Goal: Task Accomplishment & Management: Use online tool/utility

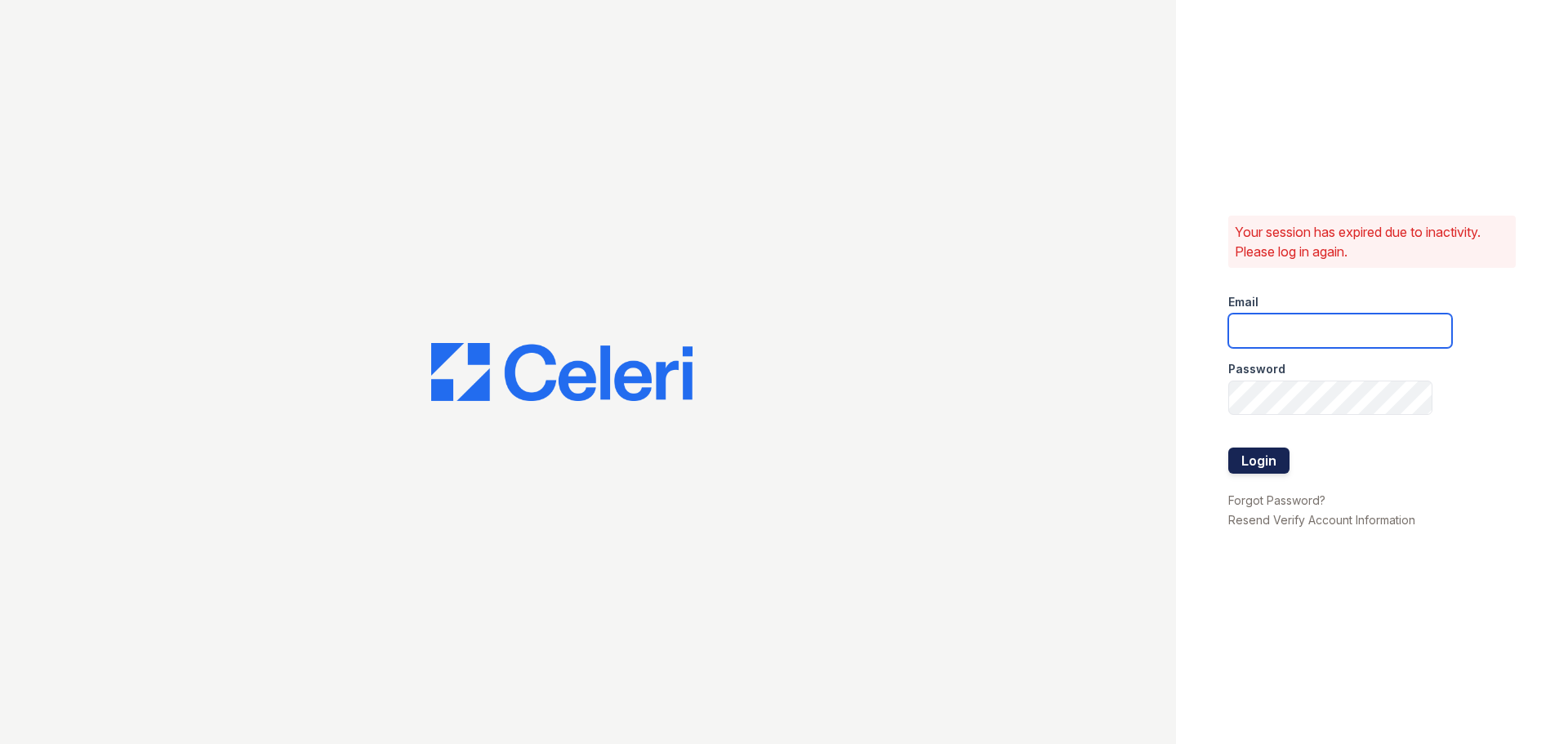
type input "[EMAIL_ADDRESS][DOMAIN_NAME]"
drag, startPoint x: 1277, startPoint y: 453, endPoint x: 1265, endPoint y: 450, distance: 12.4
click at [1277, 450] on button "Login" at bounding box center [1259, 461] width 62 height 26
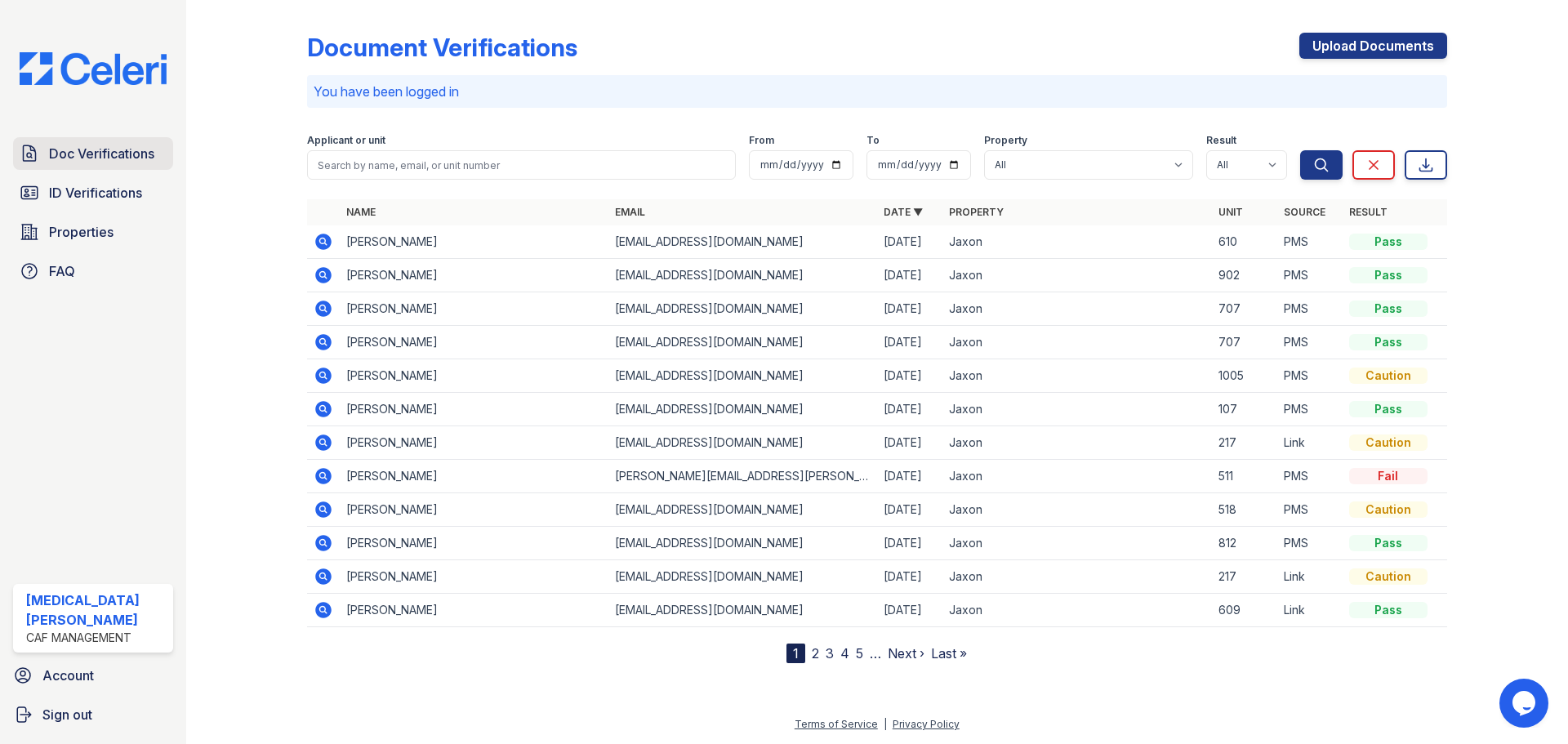
drag, startPoint x: 103, startPoint y: 183, endPoint x: 128, endPoint y: 147, distance: 43.8
click at [103, 183] on span "ID Verifications" at bounding box center [96, 193] width 93 height 20
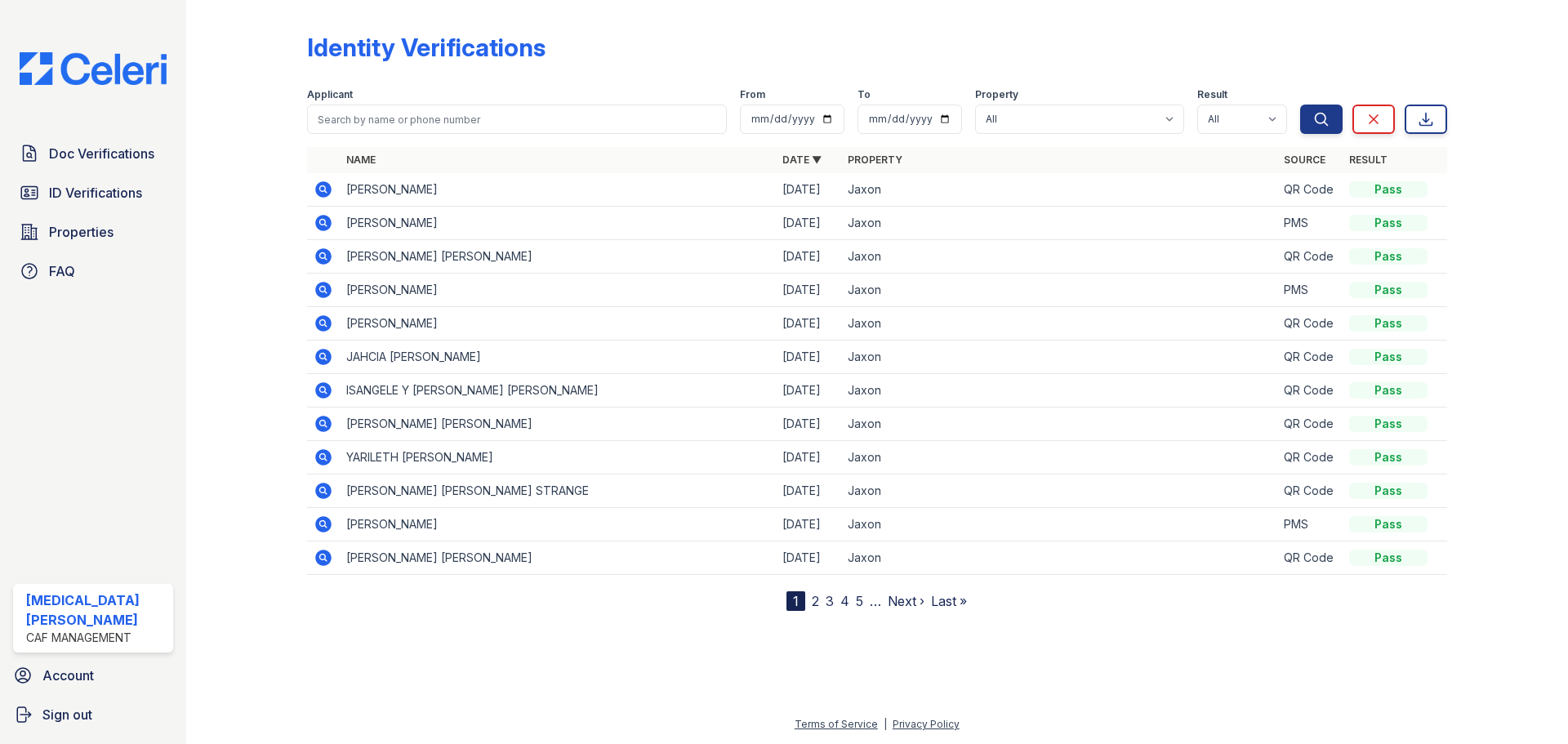
click at [329, 191] on icon at bounding box center [324, 190] width 16 height 16
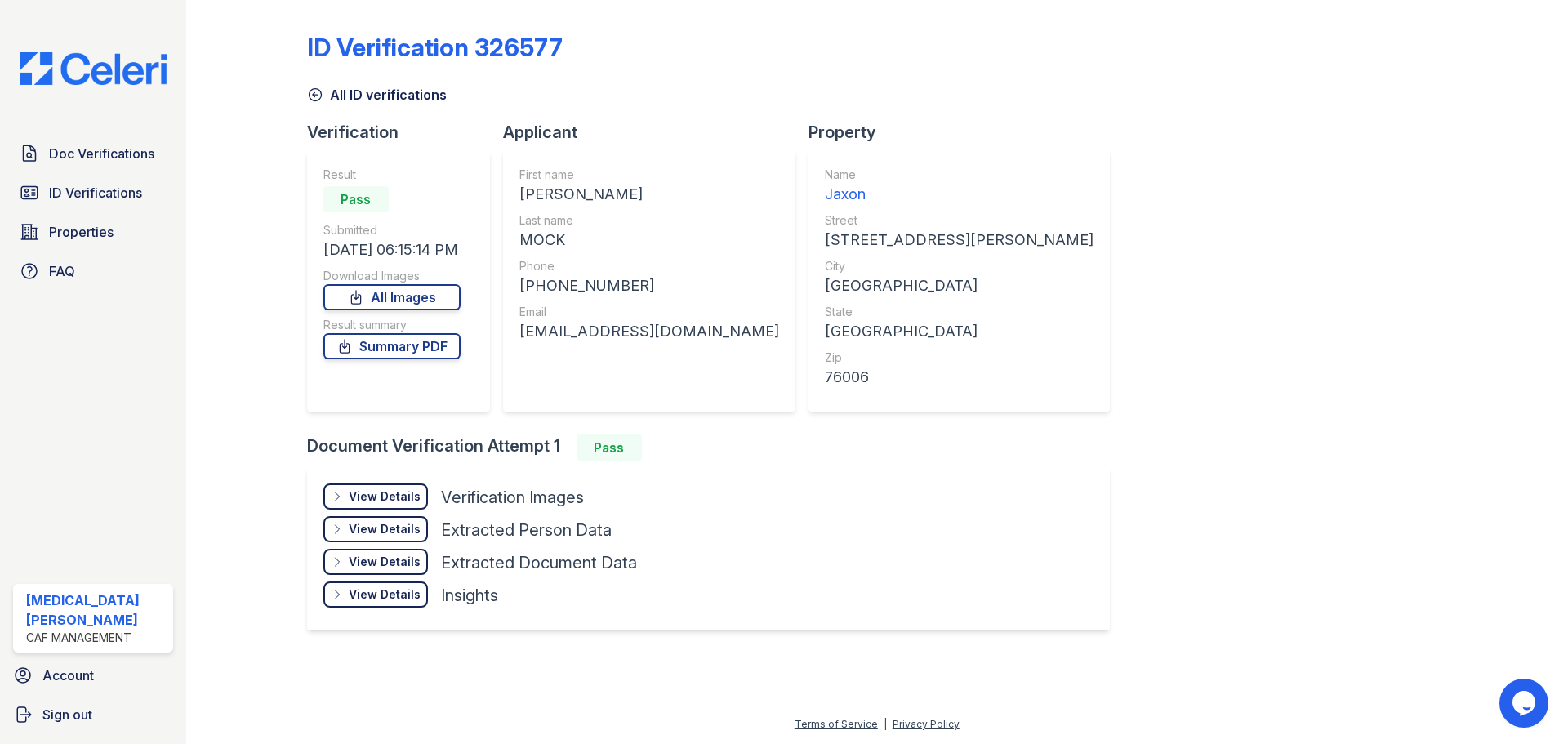
click at [561, 190] on div "BRANDI RENE" at bounding box center [649, 195] width 260 height 23
copy div "BRANDI"
click at [536, 241] on div "MOCK" at bounding box center [649, 241] width 260 height 23
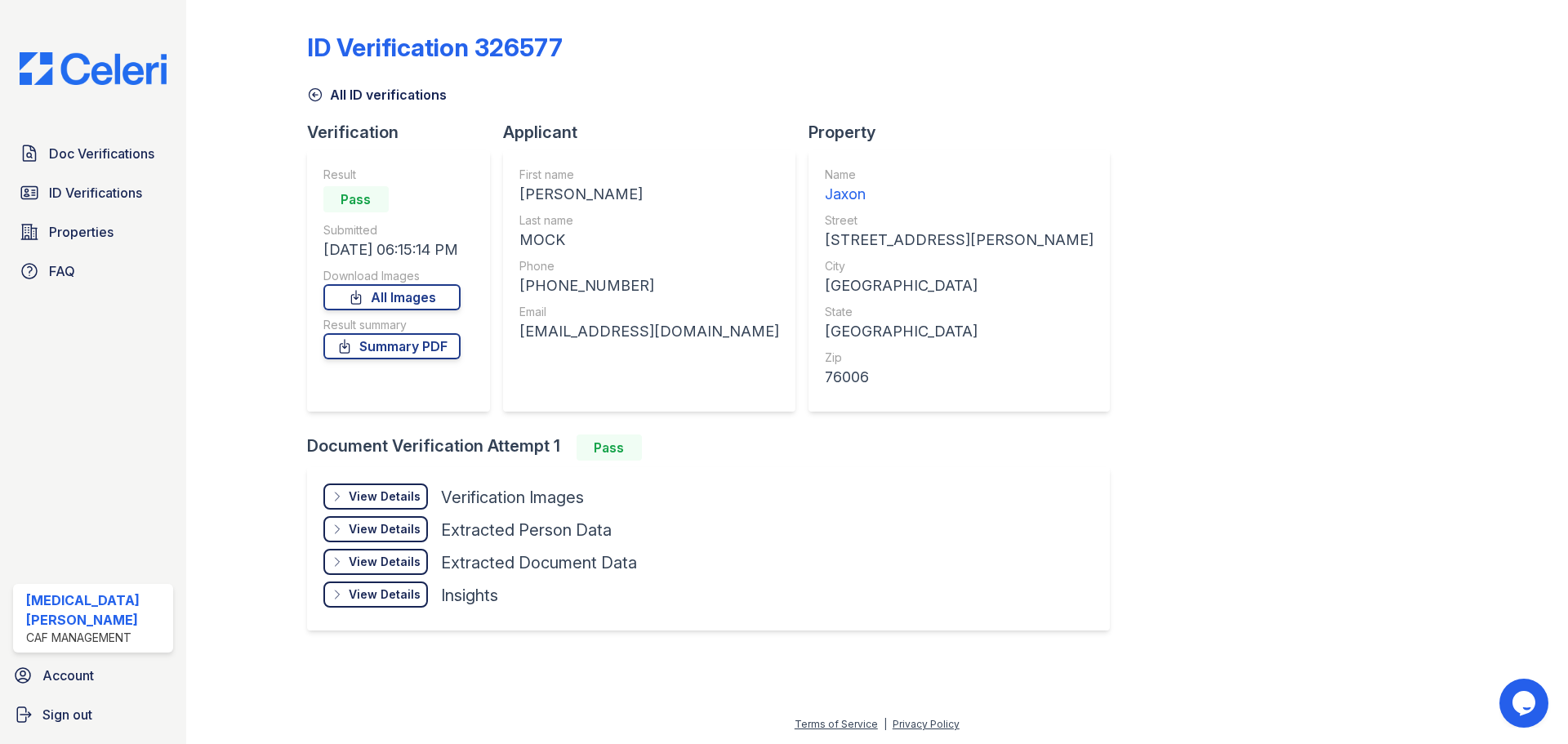
copy div "MOCK"
click at [574, 283] on div "+18326126333" at bounding box center [649, 286] width 260 height 23
copy div "18326126333"
click at [565, 317] on div "Email" at bounding box center [649, 312] width 260 height 16
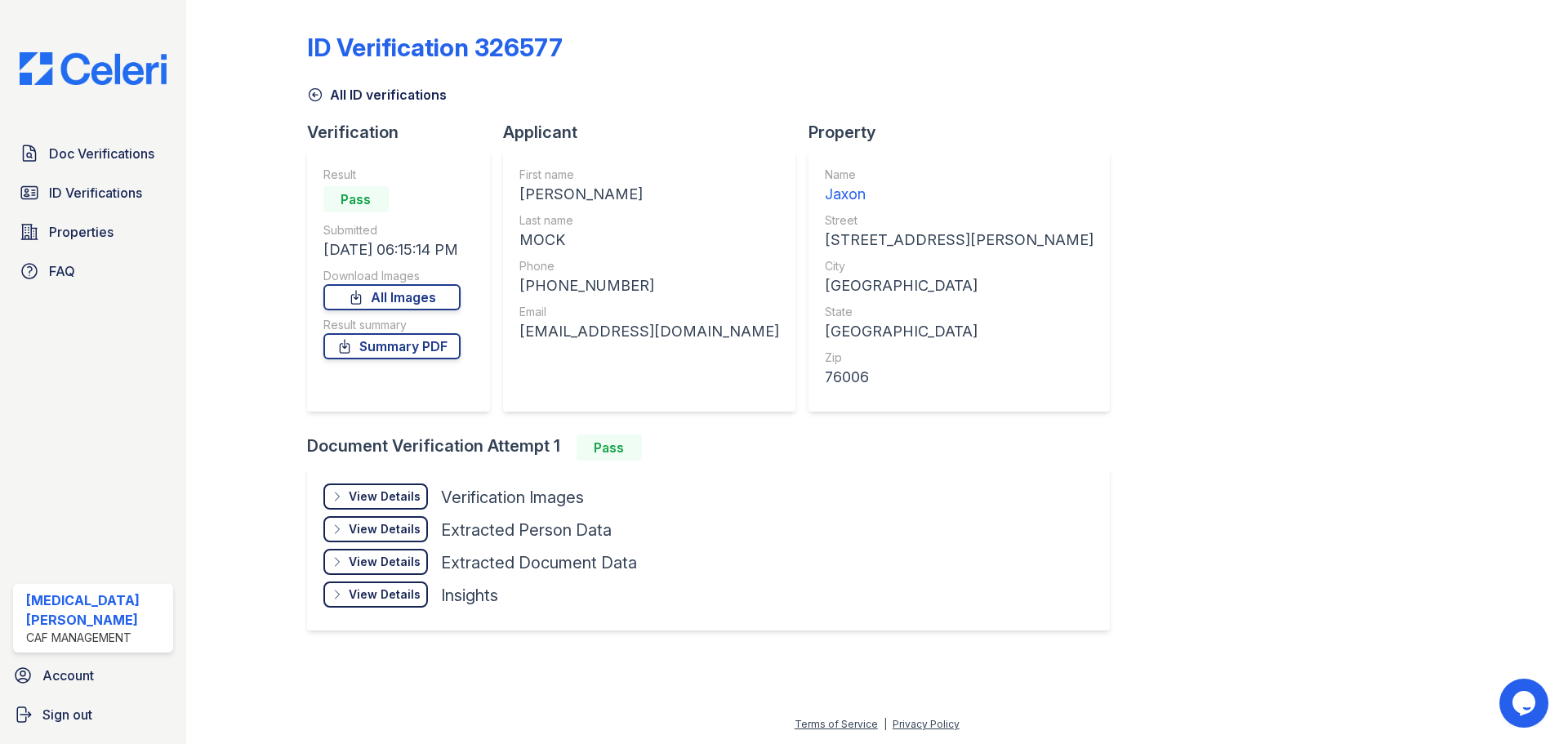
click at [582, 326] on div "bmock190016@gmail.com" at bounding box center [649, 332] width 260 height 23
copy div "bmock190016@gmail.com"
